Goal: Manage account settings

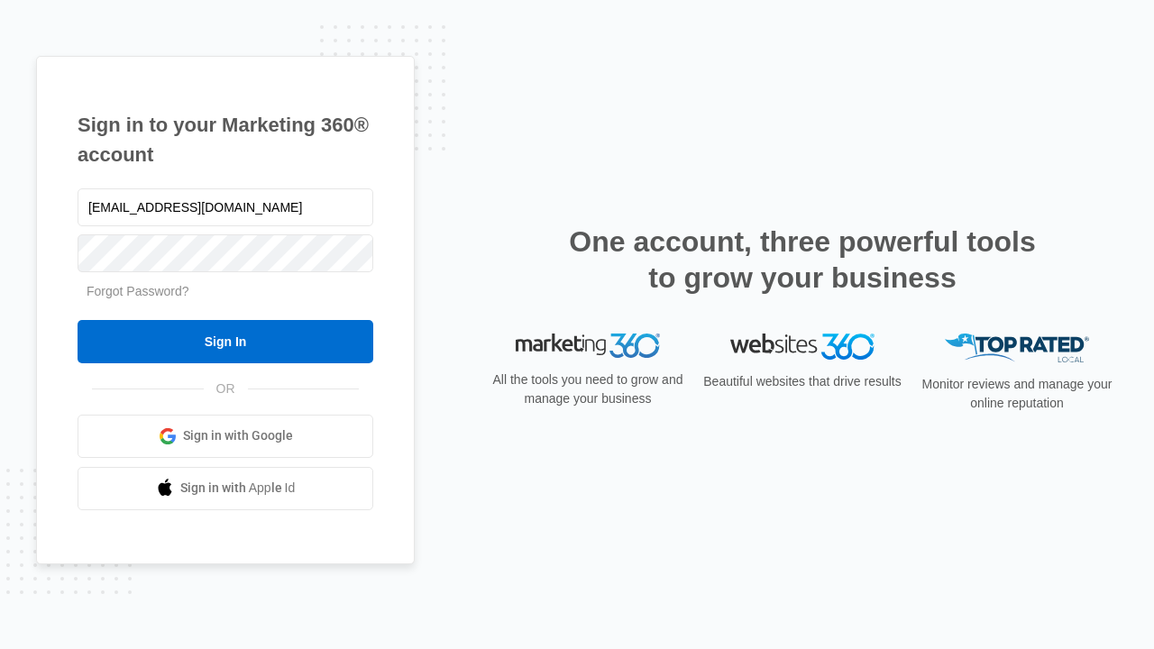
type input "[EMAIL_ADDRESS][DOMAIN_NAME]"
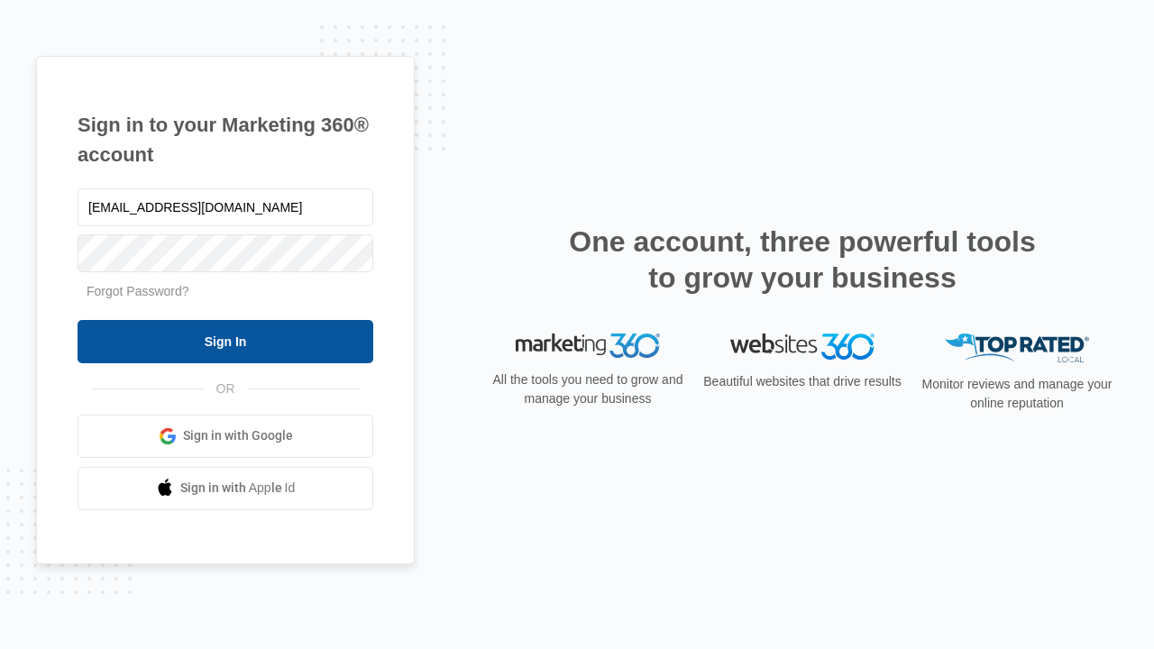
click at [225, 341] on input "Sign In" at bounding box center [226, 341] width 296 height 43
